Goal: Find specific page/section: Find specific page/section

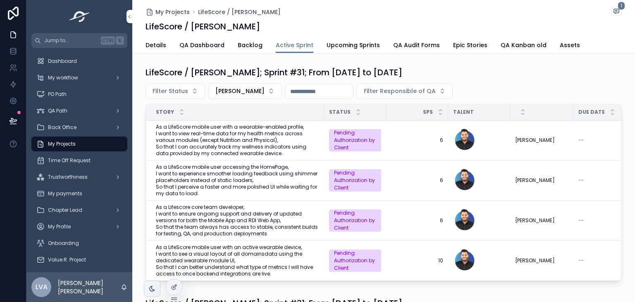
click at [0, 0] on icon at bounding box center [0, 0] width 0 height 0
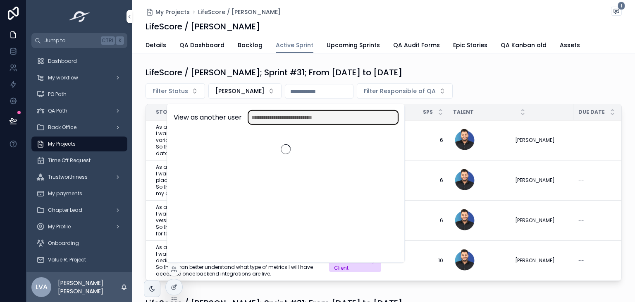
click at [300, 115] on input "text" at bounding box center [323, 117] width 149 height 13
type input "**"
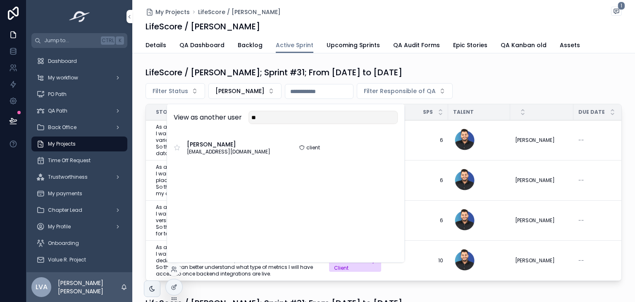
click at [296, 148] on div "client Select" at bounding box center [342, 147] width 112 height 7
click at [0, 0] on button "Select" at bounding box center [0, 0] width 0 height 0
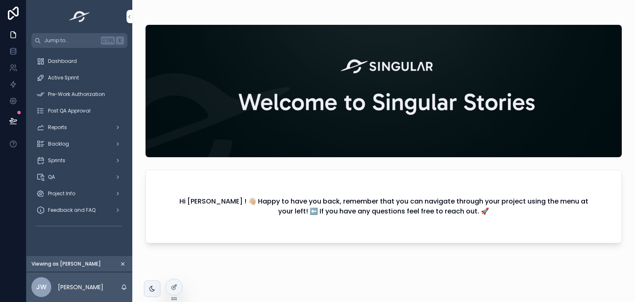
click at [82, 108] on span "Post QA Approval" at bounding box center [69, 111] width 43 height 7
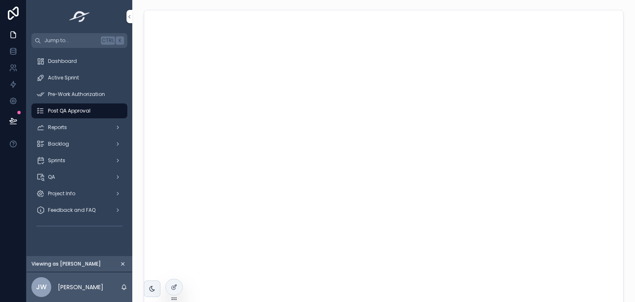
click at [86, 91] on span "Pre-Work Authorization" at bounding box center [76, 94] width 57 height 7
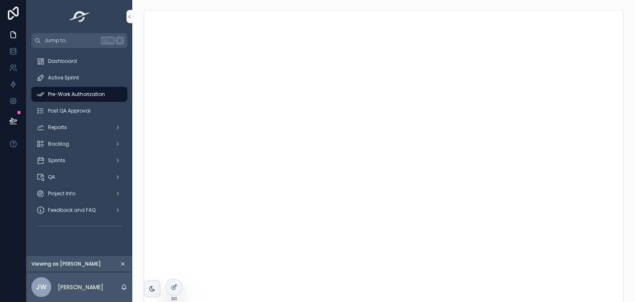
click at [82, 100] on div "Pre-Work Authorization" at bounding box center [79, 94] width 86 height 13
